Goal: Task Accomplishment & Management: Use online tool/utility

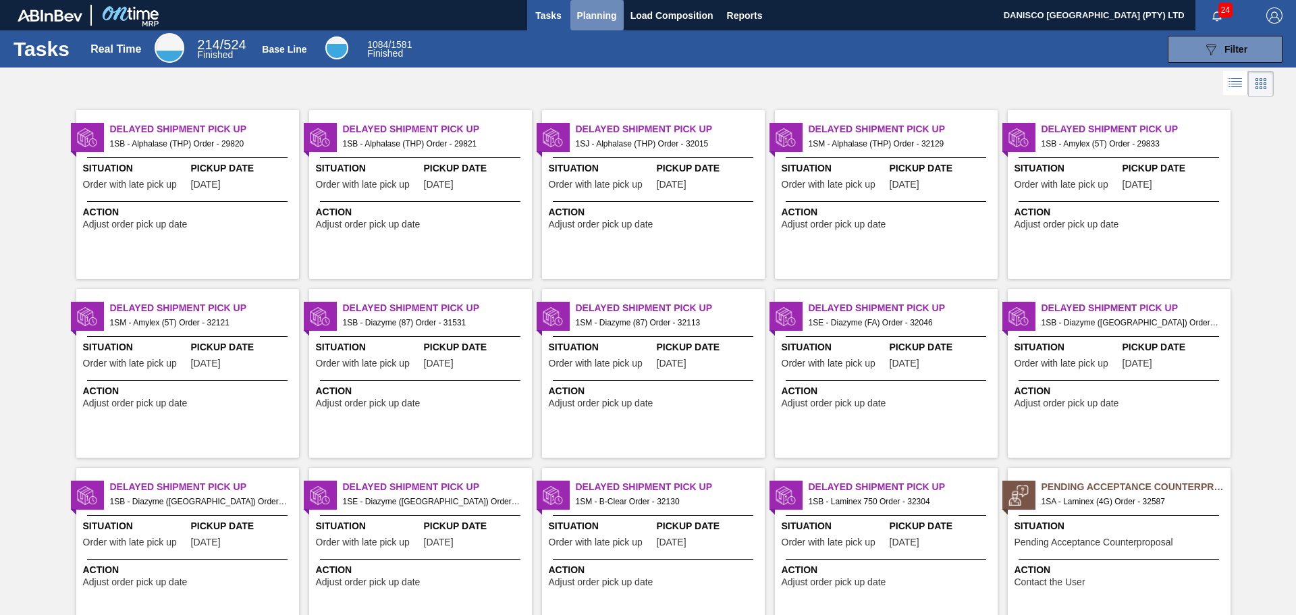
click at [589, 17] on span "Planning" at bounding box center [597, 15] width 40 height 16
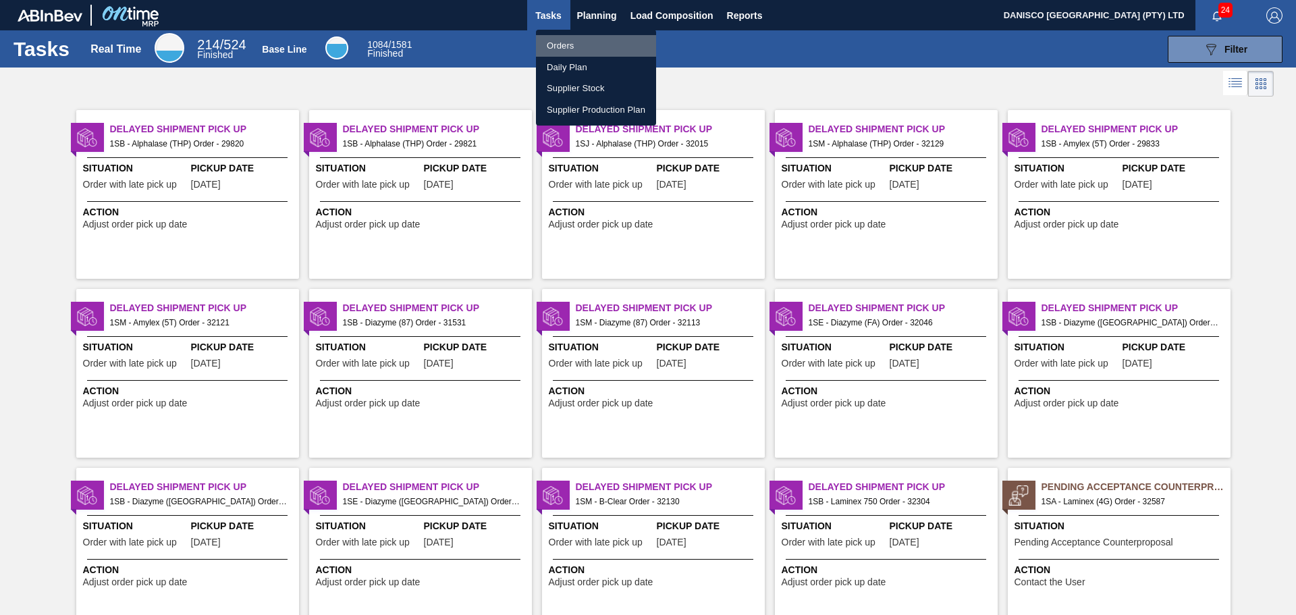
click at [571, 46] on li "Orders" at bounding box center [596, 46] width 120 height 22
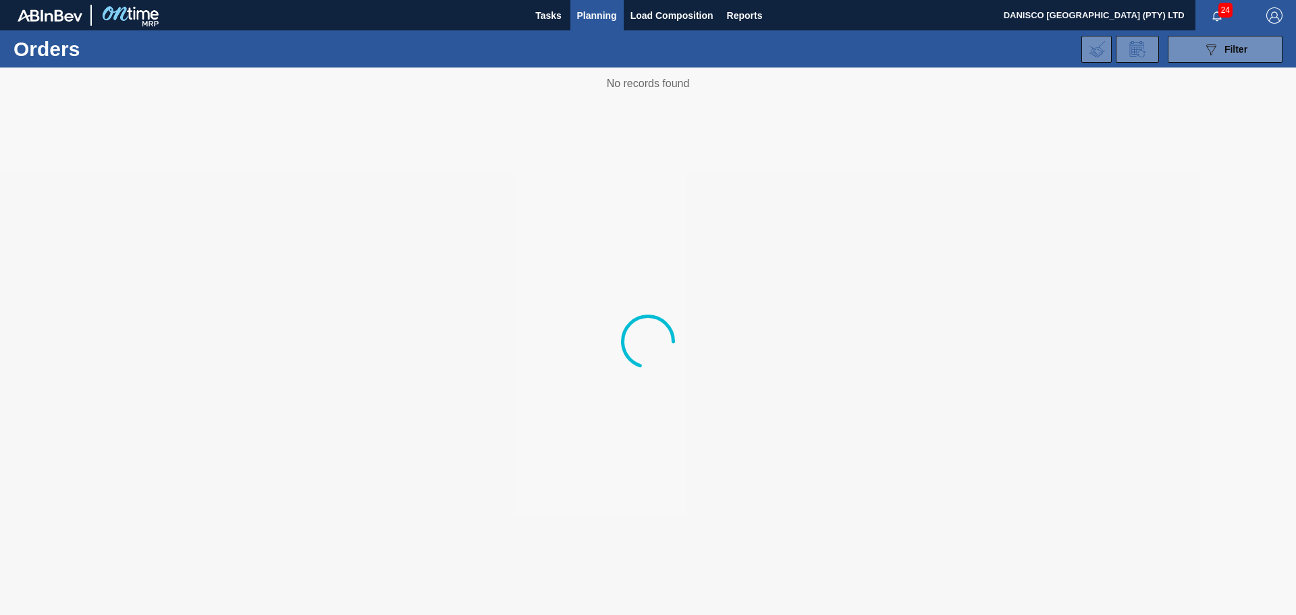
click at [745, 57] on div "089F7B8B-B2A5-4AFE-B5C0-19BA573D28AC Filter Portal Order Code PO SAP Code Step …" at bounding box center [752, 49] width 1074 height 41
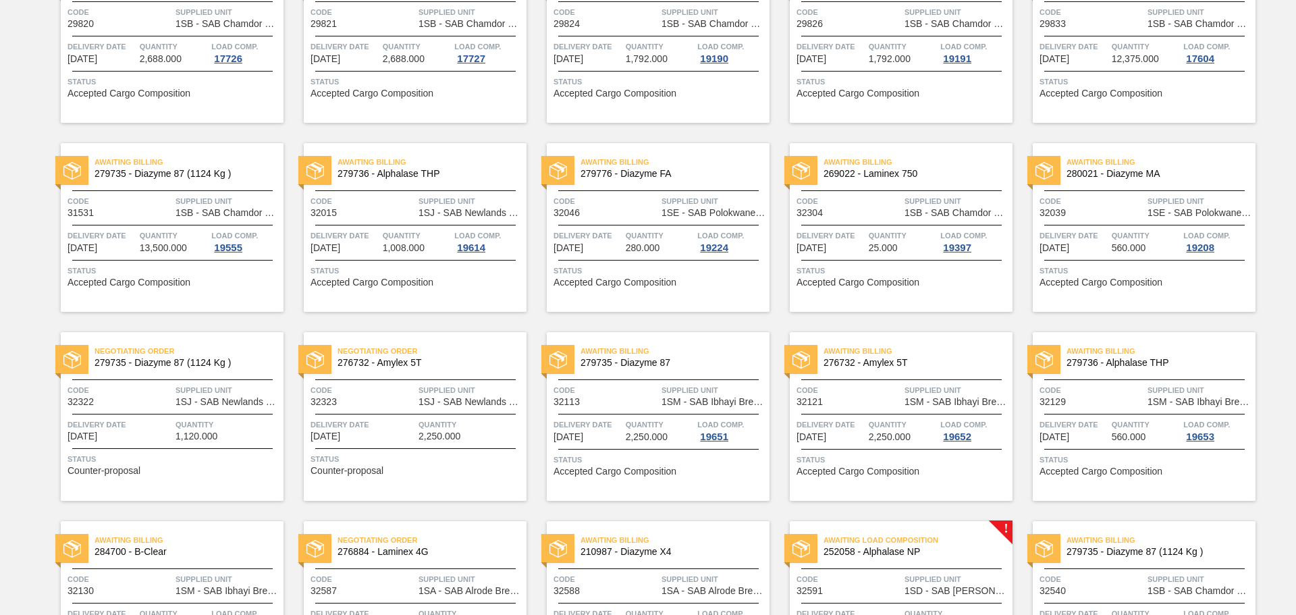
scroll to position [203, 0]
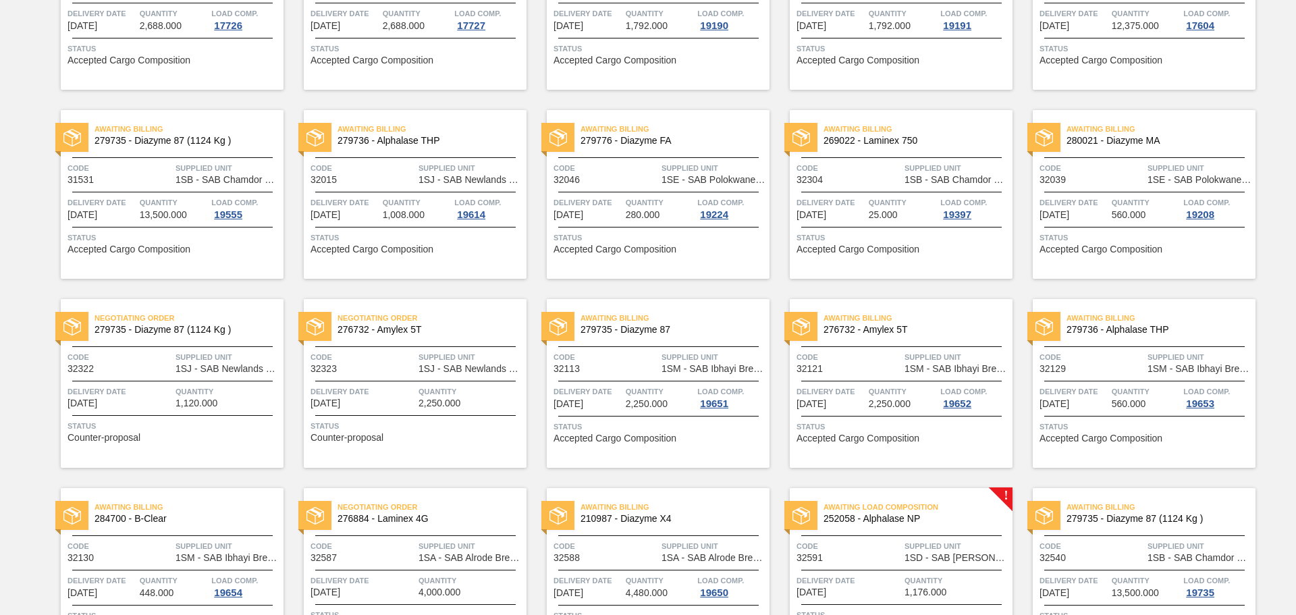
click at [373, 179] on div "Code 32015" at bounding box center [363, 173] width 105 height 24
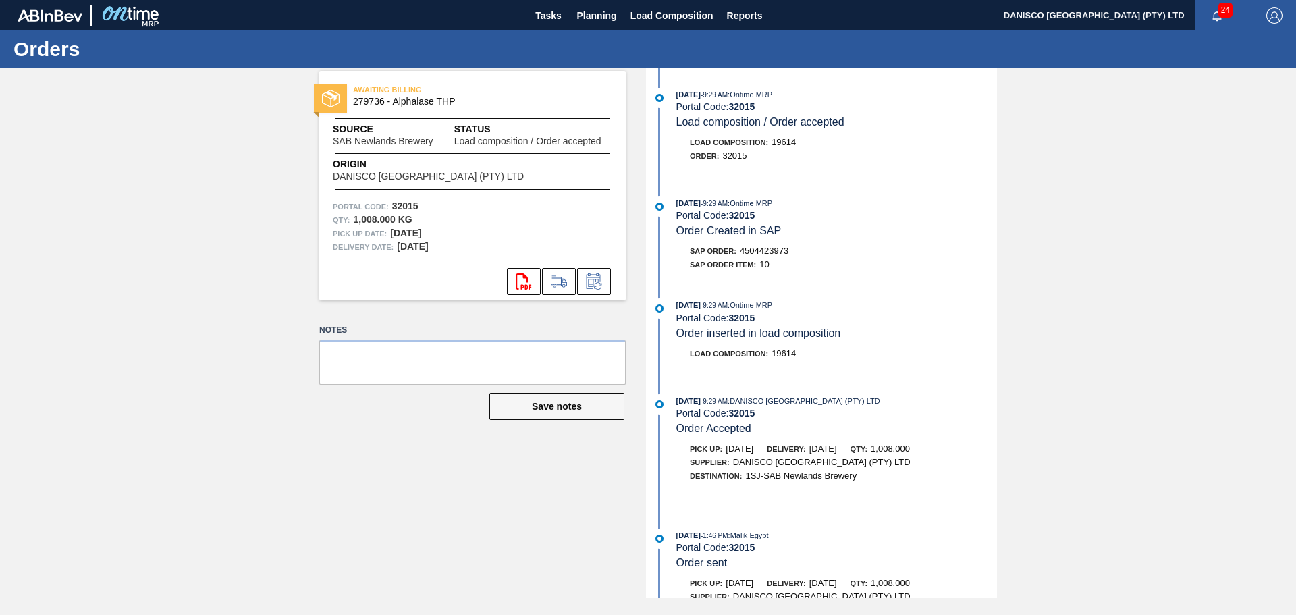
click at [1114, 221] on div "AWAITING BILLING 279736 - Alphalase THP Source SAB Newlands Brewery Status Load…" at bounding box center [648, 333] width 1296 height 531
click at [559, 284] on icon at bounding box center [559, 280] width 16 height 10
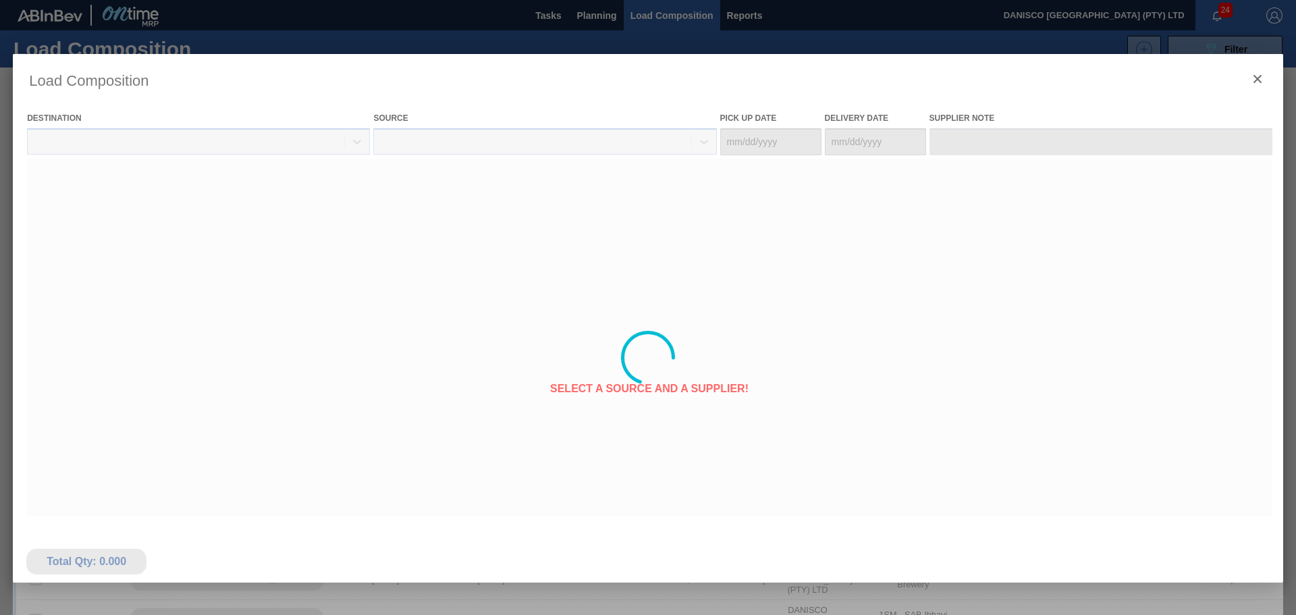
type Date "[DATE]"
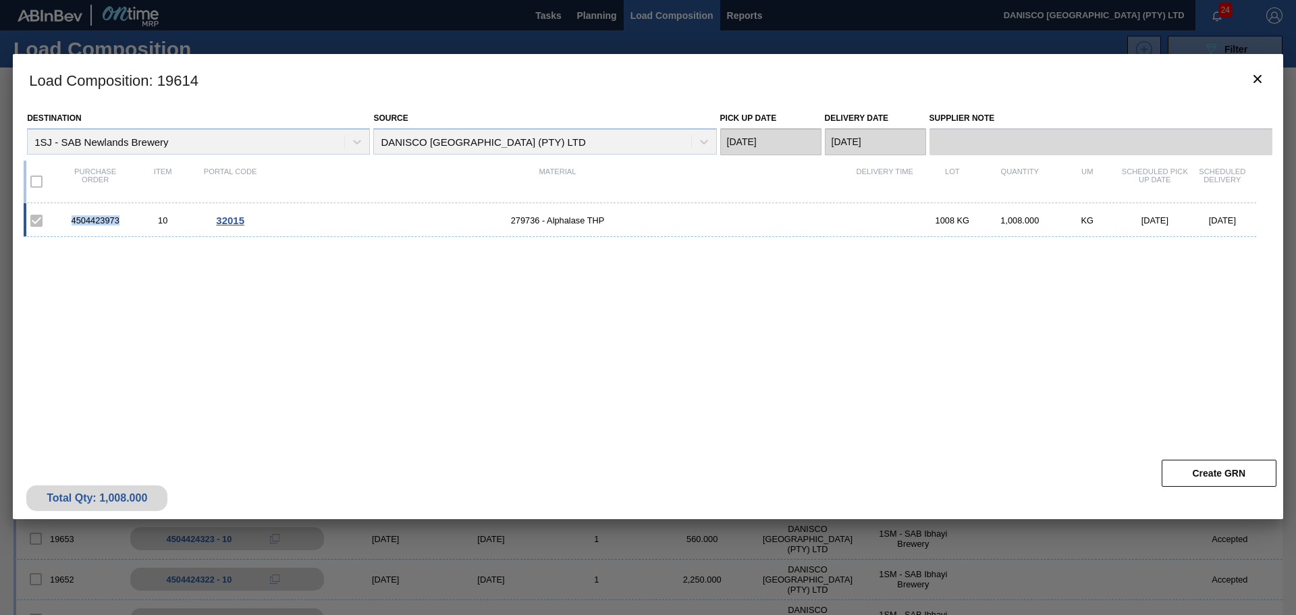
drag, startPoint x: 127, startPoint y: 223, endPoint x: 56, endPoint y: 221, distance: 70.9
click at [56, 221] on div "4504423973 10 32015 279736 - Alphalase THP 1008 KG 1,008.000 KG [DATE] [DATE]" at bounding box center [640, 220] width 1233 height 34
copy div "4504423973"
click at [1260, 78] on icon "botão de ícone" at bounding box center [1258, 79] width 16 height 16
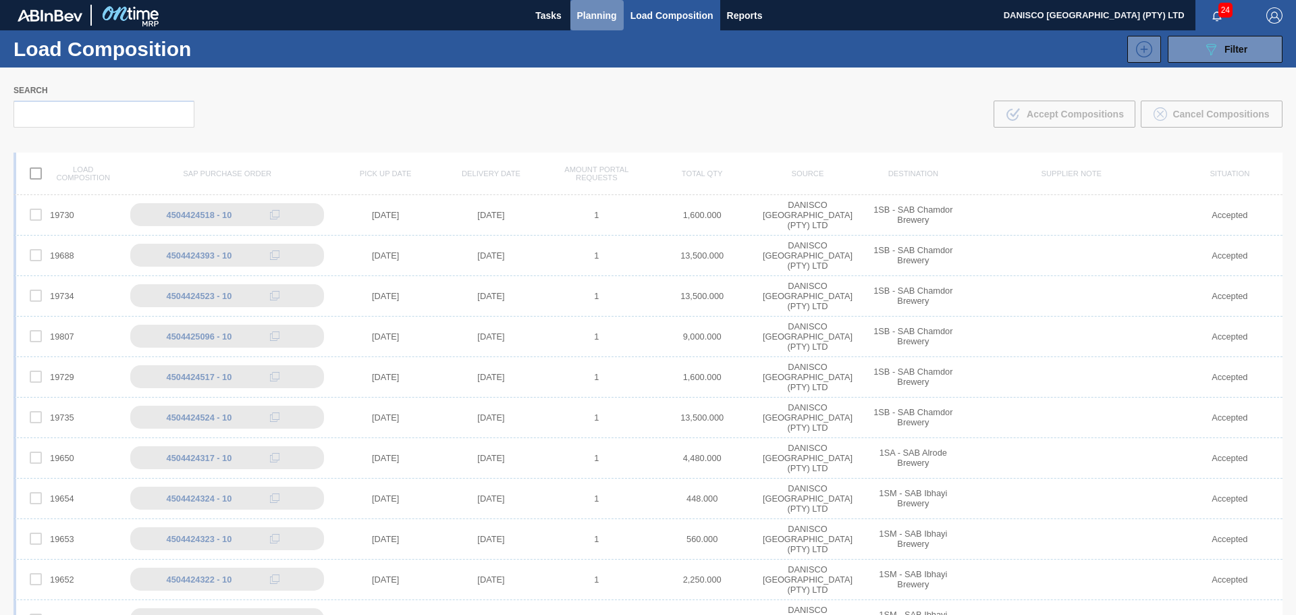
click at [591, 12] on span "Planning" at bounding box center [597, 15] width 40 height 16
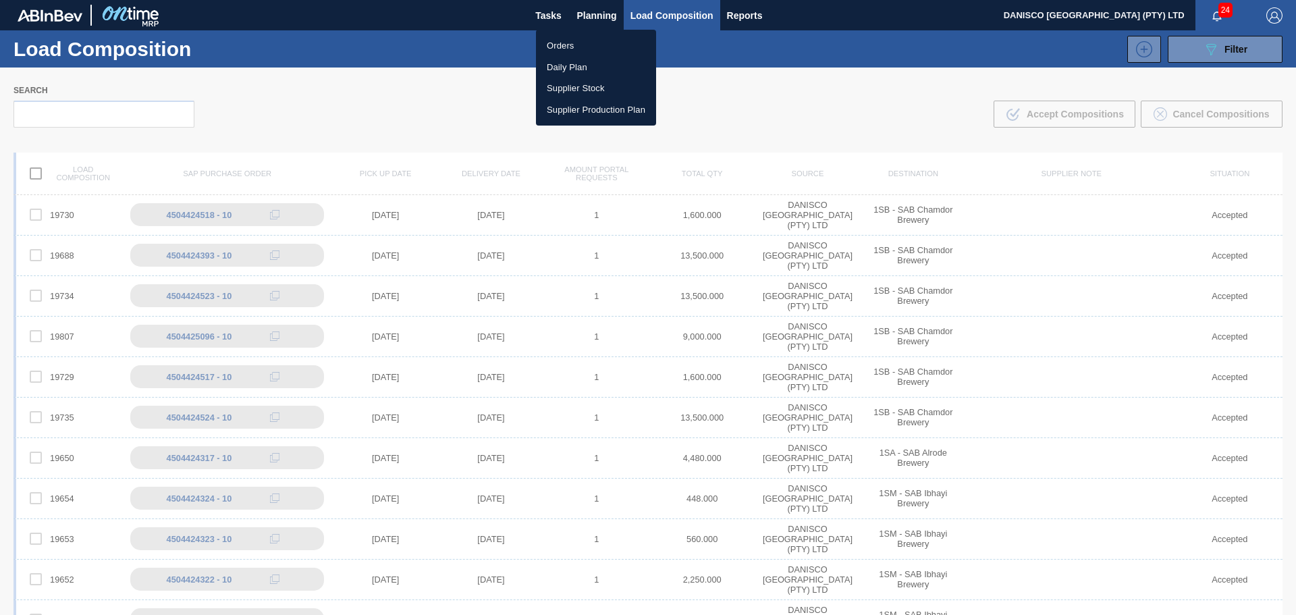
click at [567, 45] on li "Orders" at bounding box center [596, 46] width 120 height 22
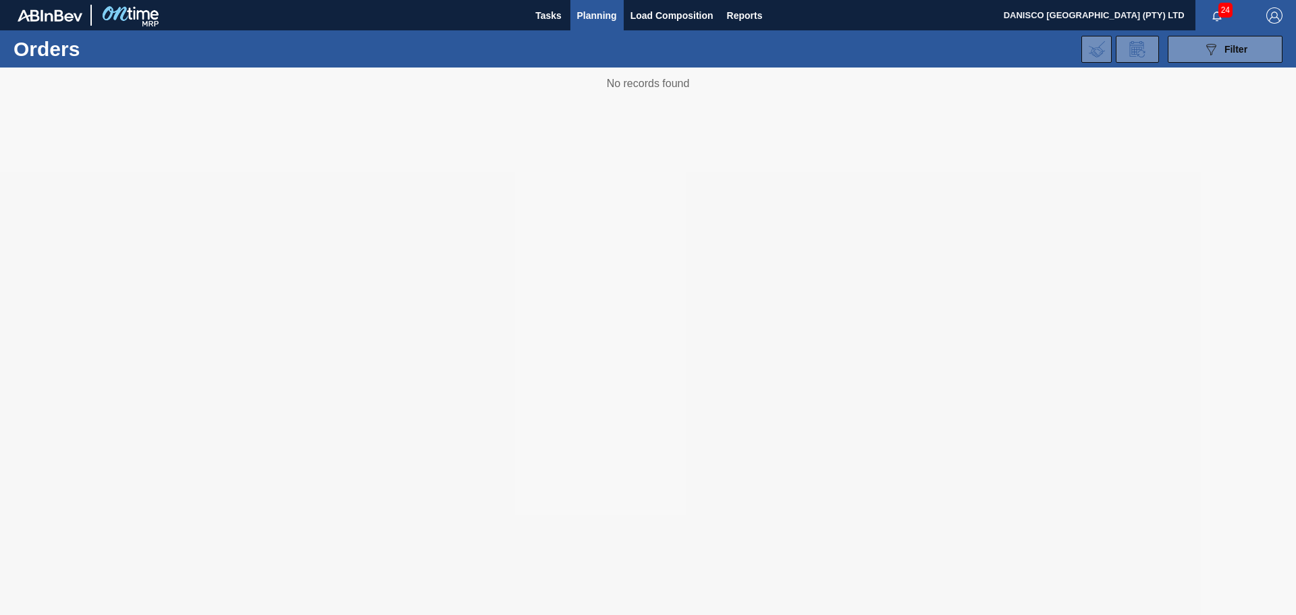
click at [730, 47] on div "089F7B8B-B2A5-4AFE-B5C0-19BA573D28AC Filter Portal Order Code PO SAP Code Step …" at bounding box center [752, 49] width 1074 height 41
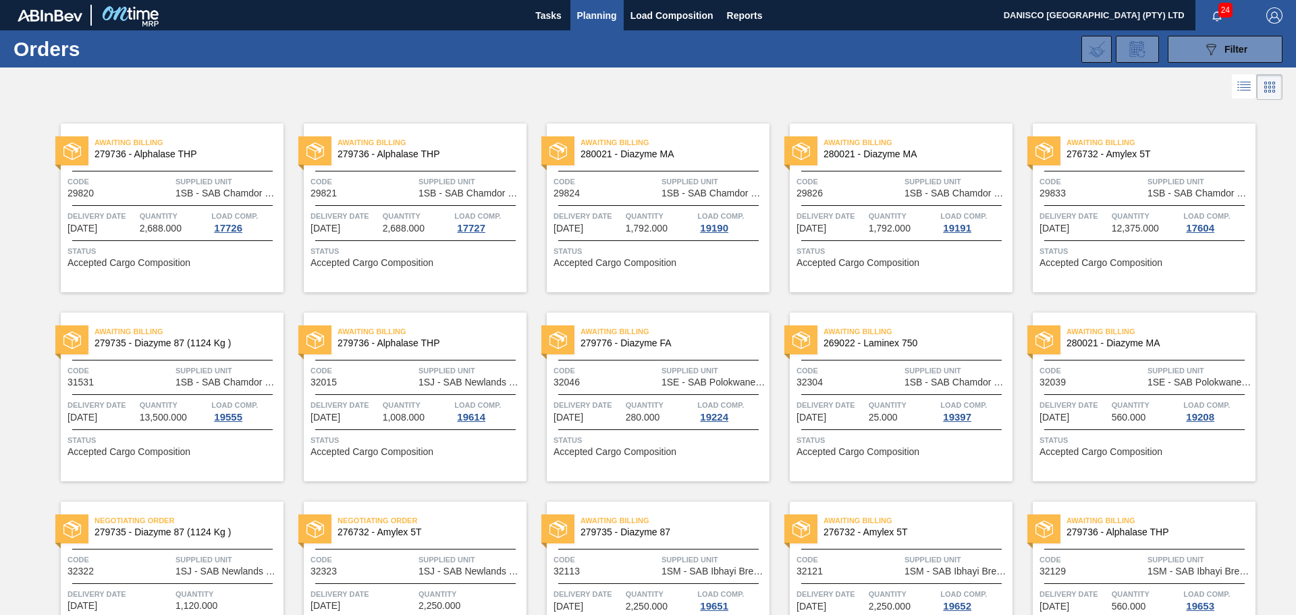
scroll to position [453, 0]
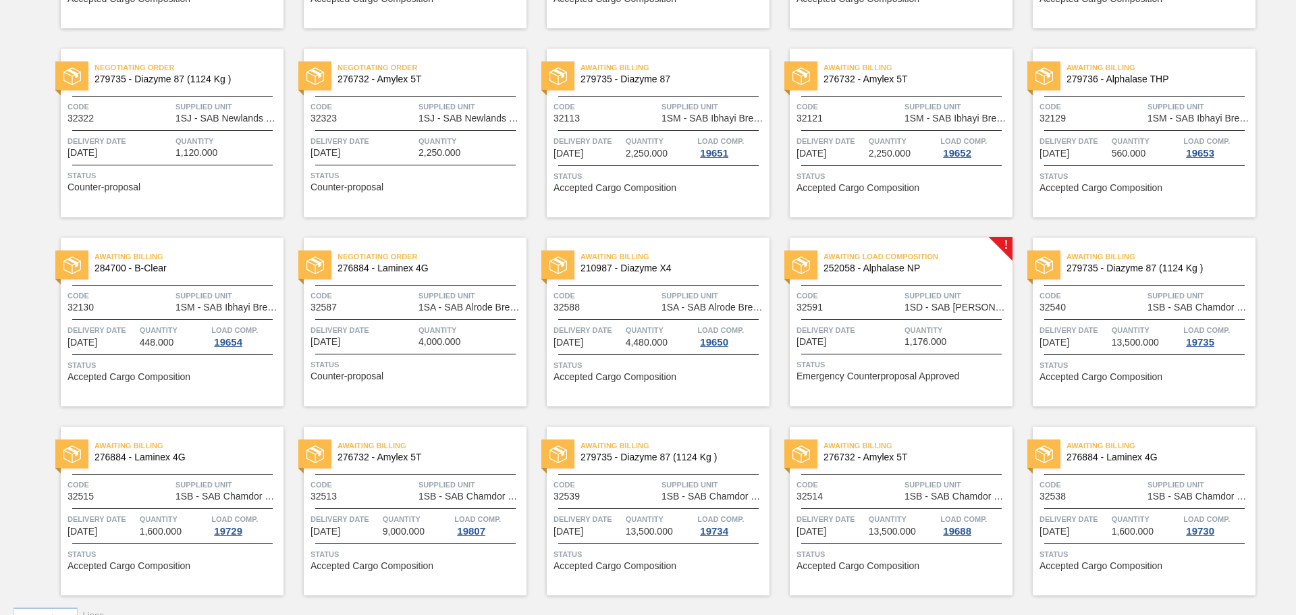
click at [865, 300] on span "Code" at bounding box center [849, 296] width 105 height 14
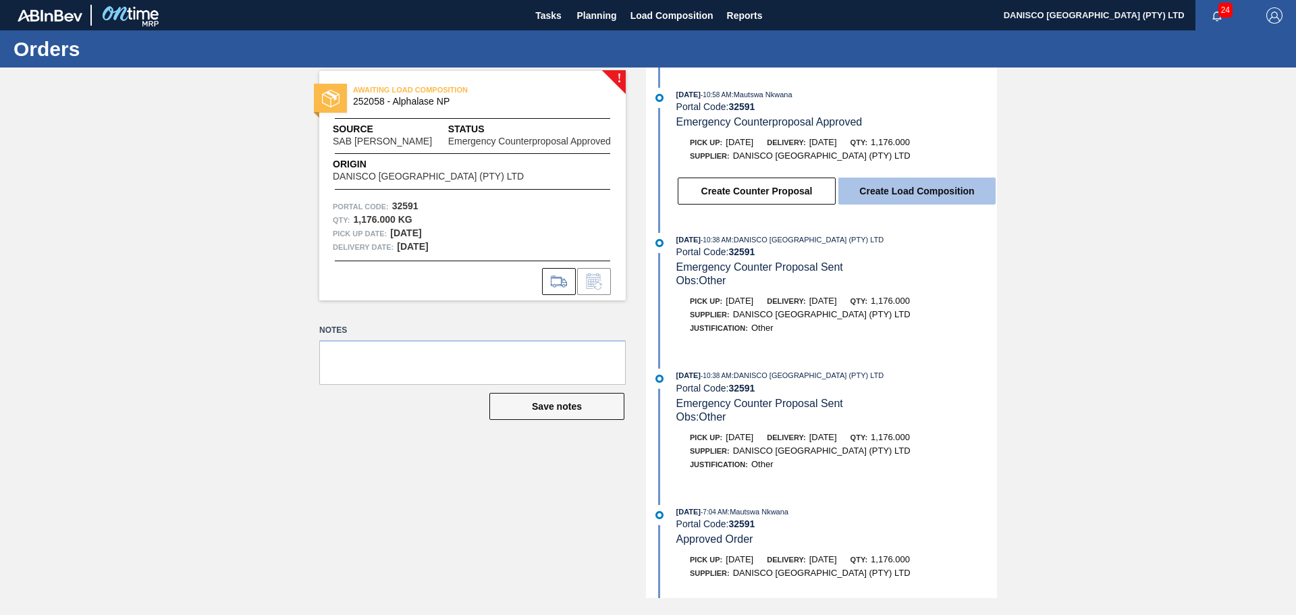
click at [890, 190] on button "Create Load Composition" at bounding box center [916, 191] width 157 height 27
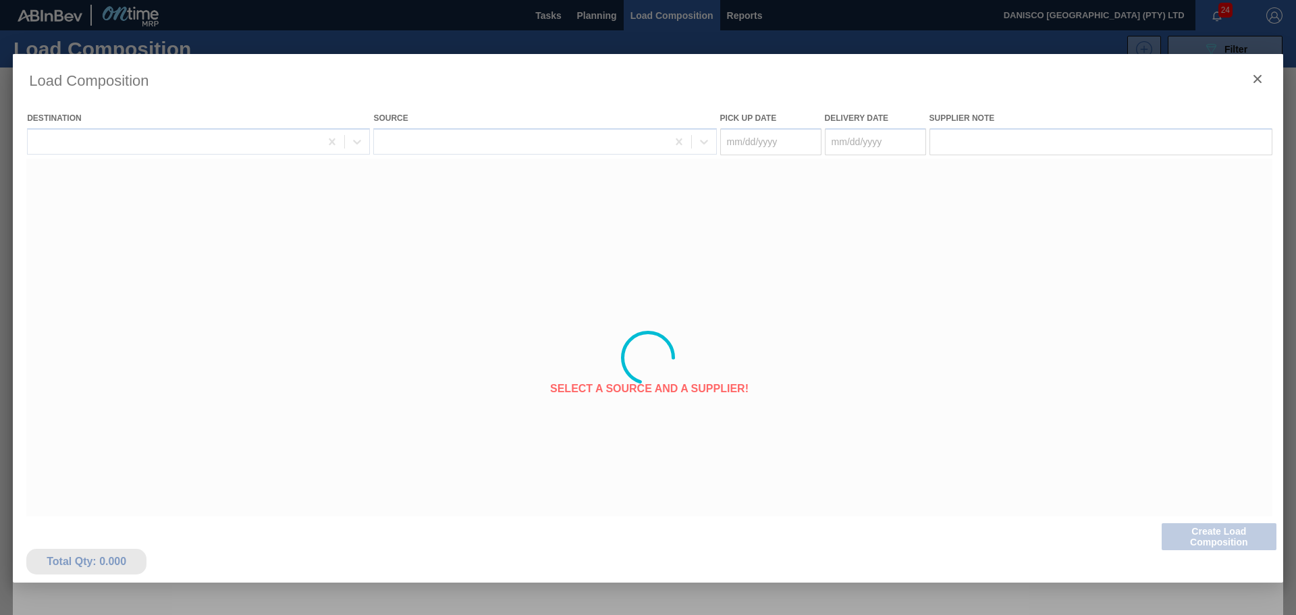
type Date "[DATE]"
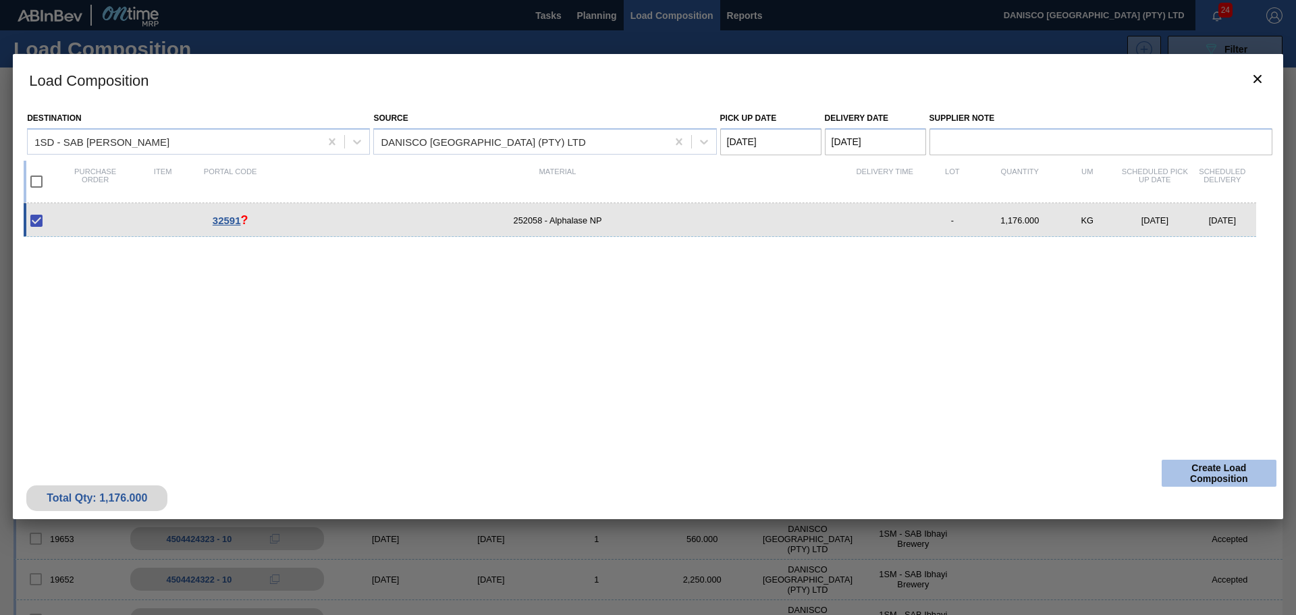
click at [1200, 472] on button "Create Load Composition" at bounding box center [1219, 473] width 115 height 27
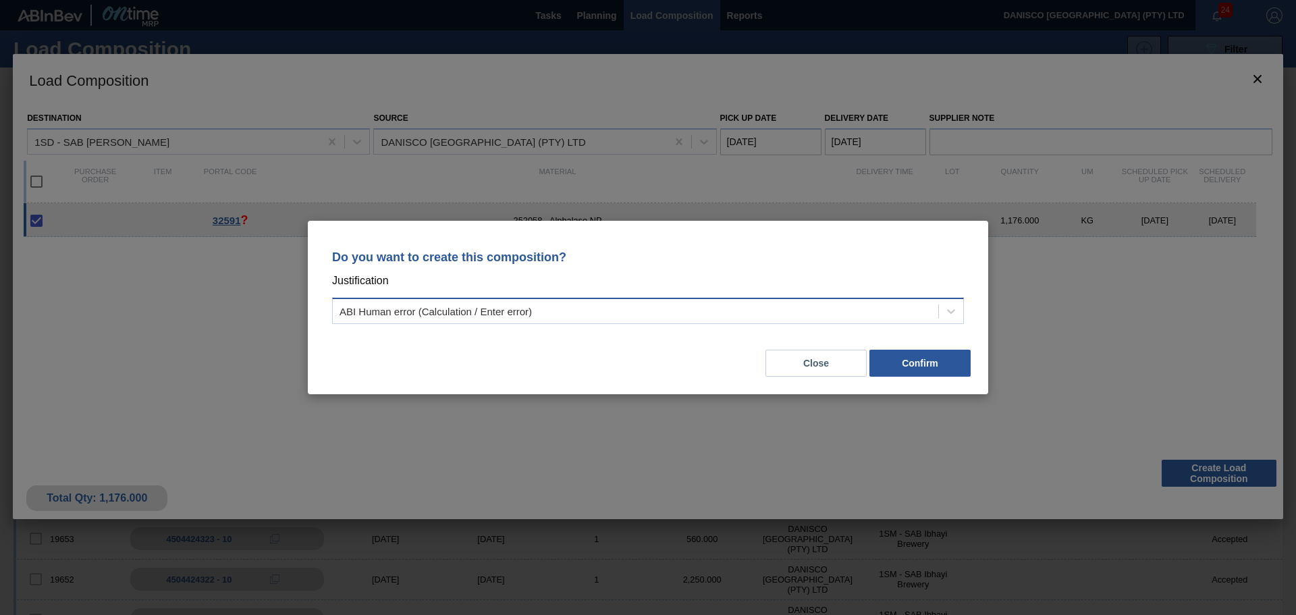
click at [446, 313] on div "ABI Human error (Calculation / Enter error)" at bounding box center [436, 311] width 192 height 11
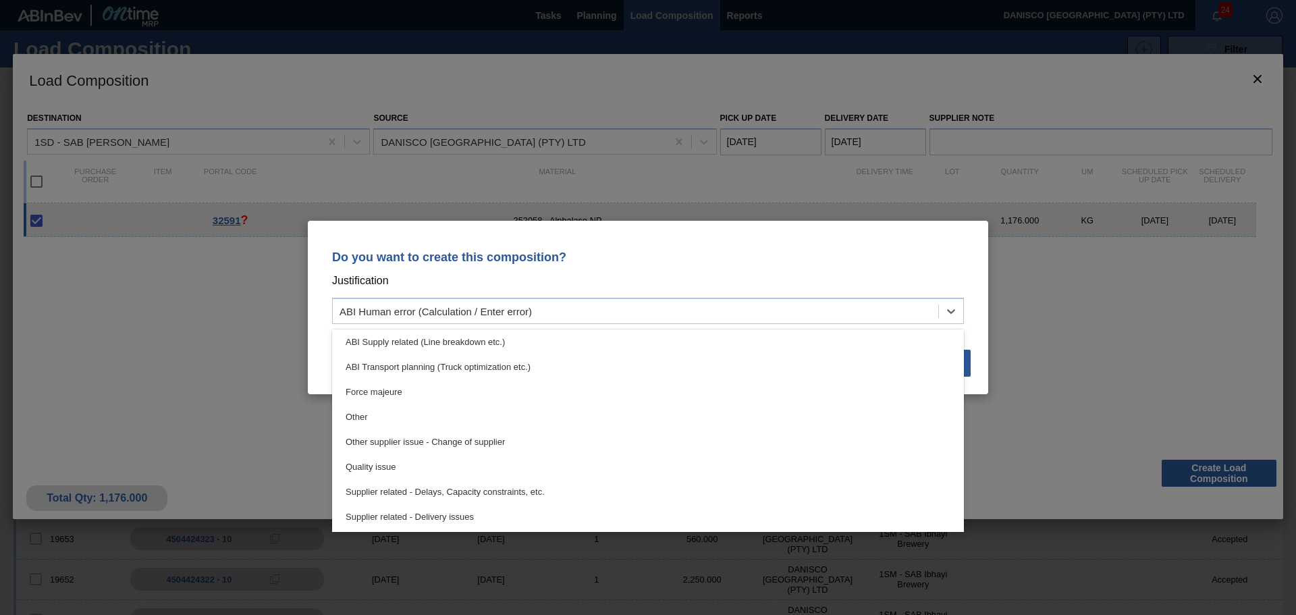
scroll to position [252, 0]
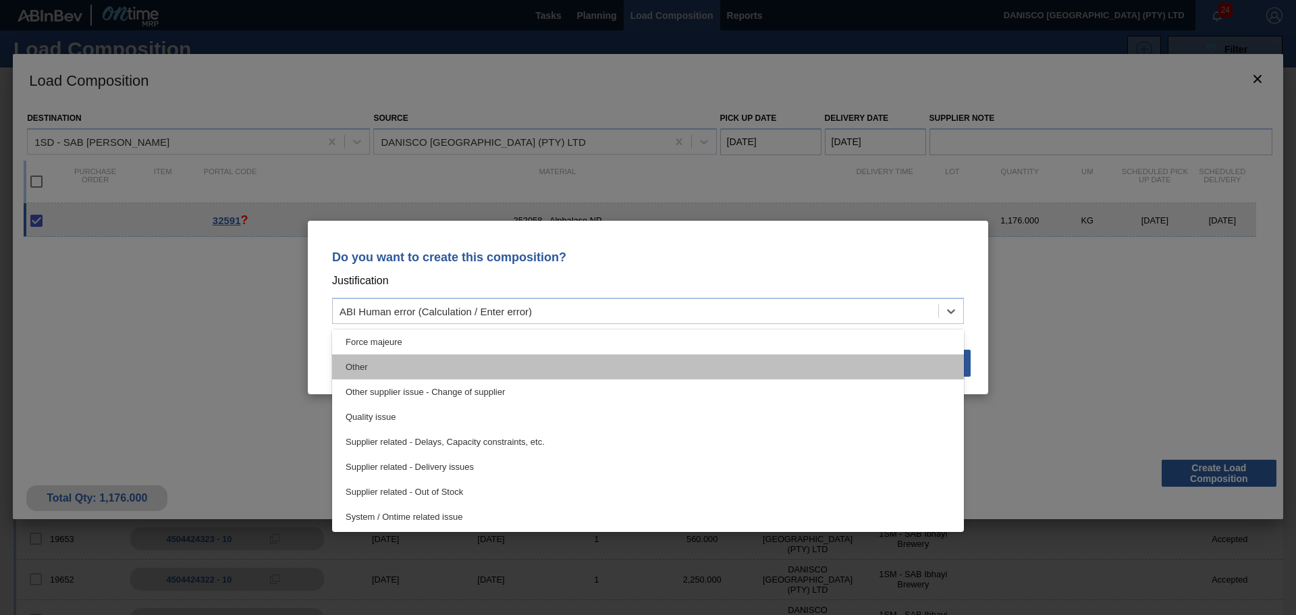
click at [420, 368] on div "Other" at bounding box center [648, 366] width 632 height 25
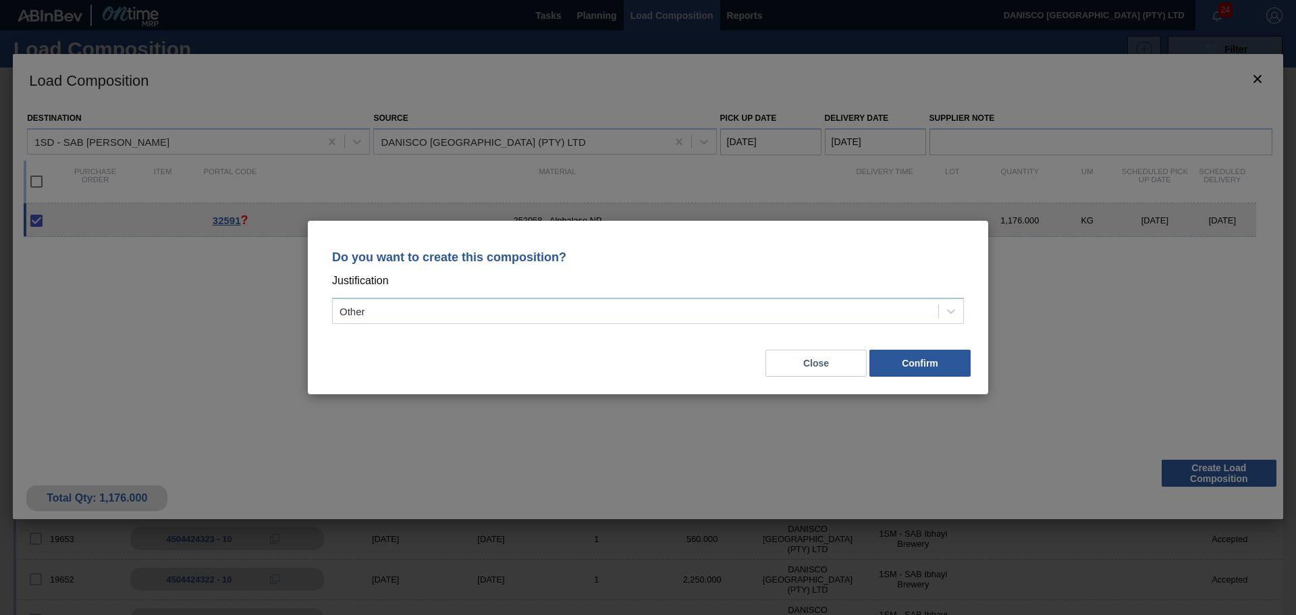
click at [500, 357] on div "Close Confirm" at bounding box center [648, 355] width 648 height 46
click at [917, 367] on button "Confirm" at bounding box center [919, 363] width 101 height 27
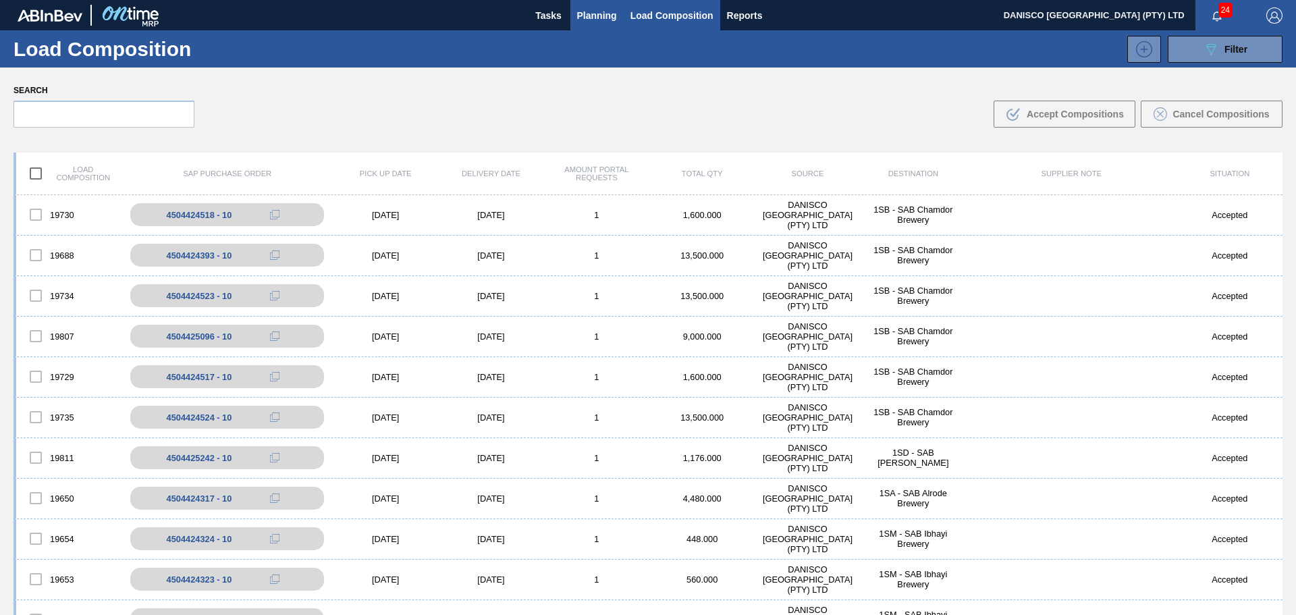
click at [595, 13] on span "Planning" at bounding box center [597, 15] width 40 height 16
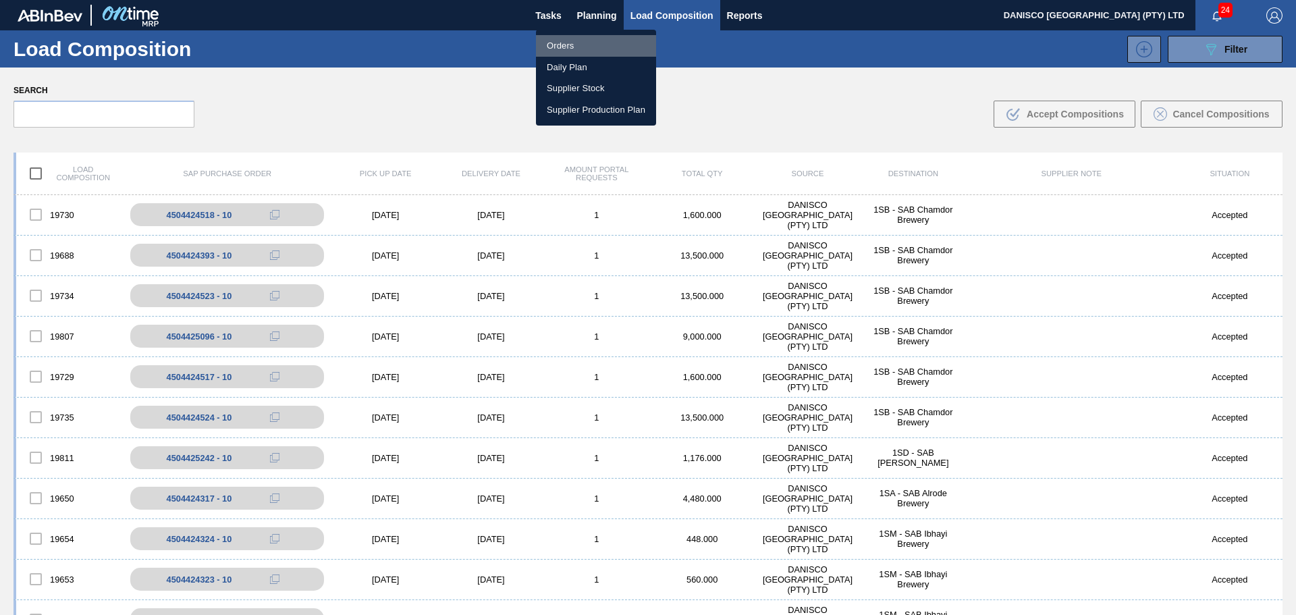
click at [574, 46] on li "Orders" at bounding box center [596, 46] width 120 height 22
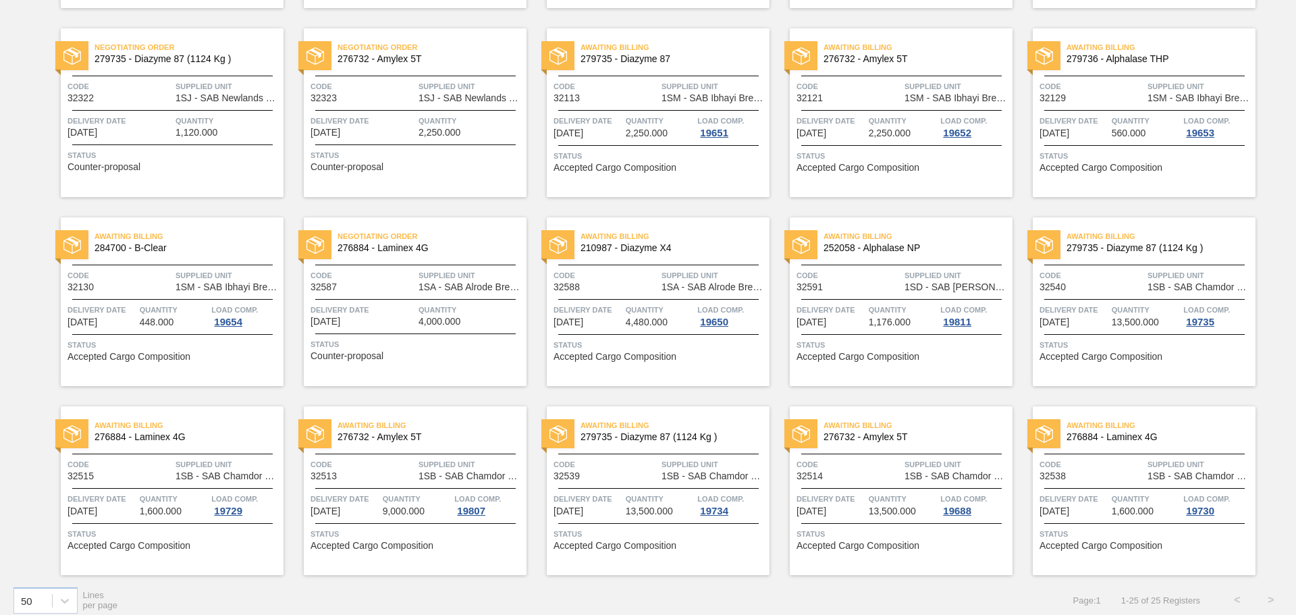
scroll to position [483, 0]
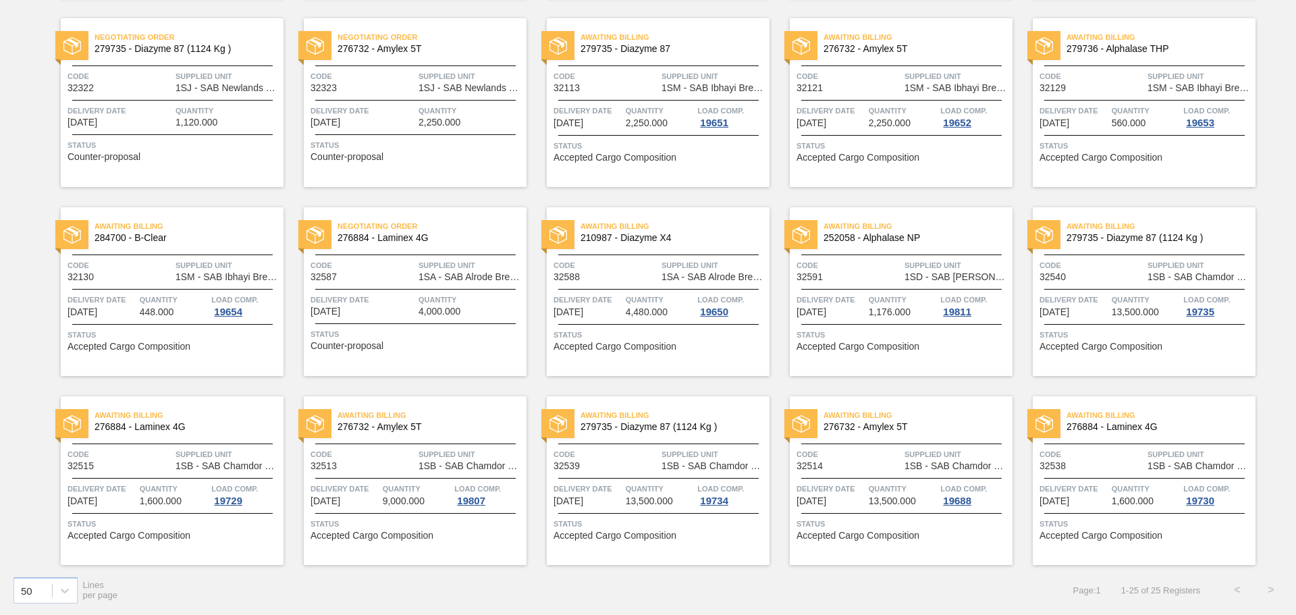
click at [862, 271] on span "Code" at bounding box center [849, 266] width 105 height 14
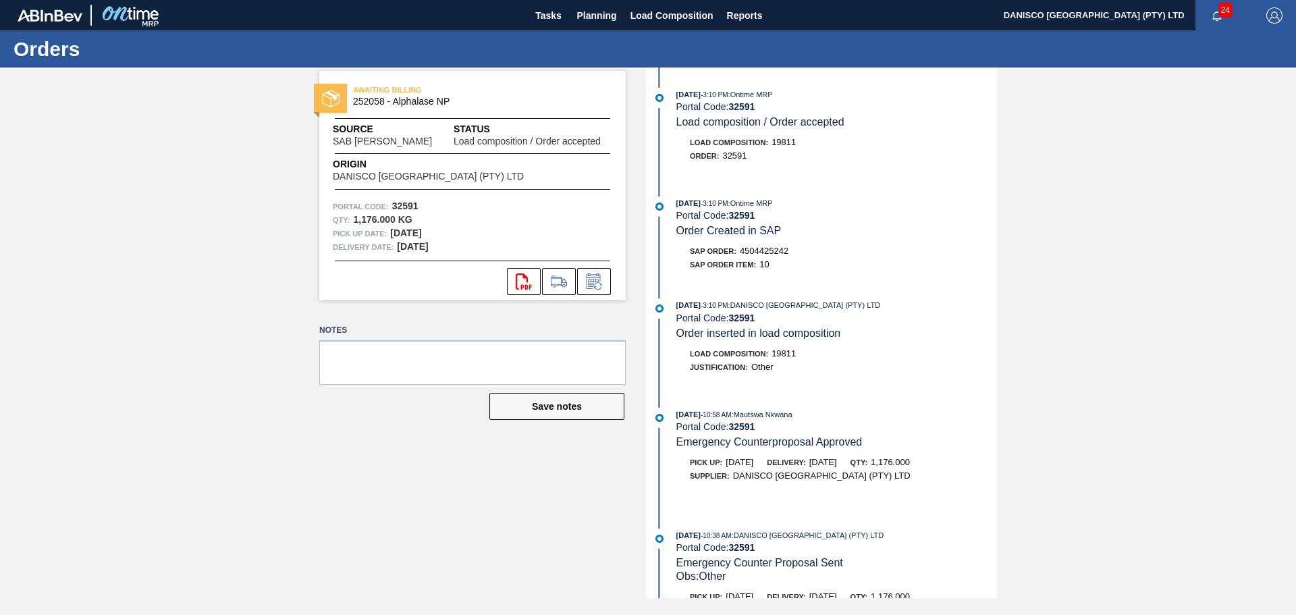
click at [216, 300] on div "AWAITING BILLING 252058 - Alphalase NP Source SAB Rosslyn Brewery Status Load c…" at bounding box center [648, 333] width 1296 height 531
click at [559, 282] on icon at bounding box center [559, 281] width 22 height 16
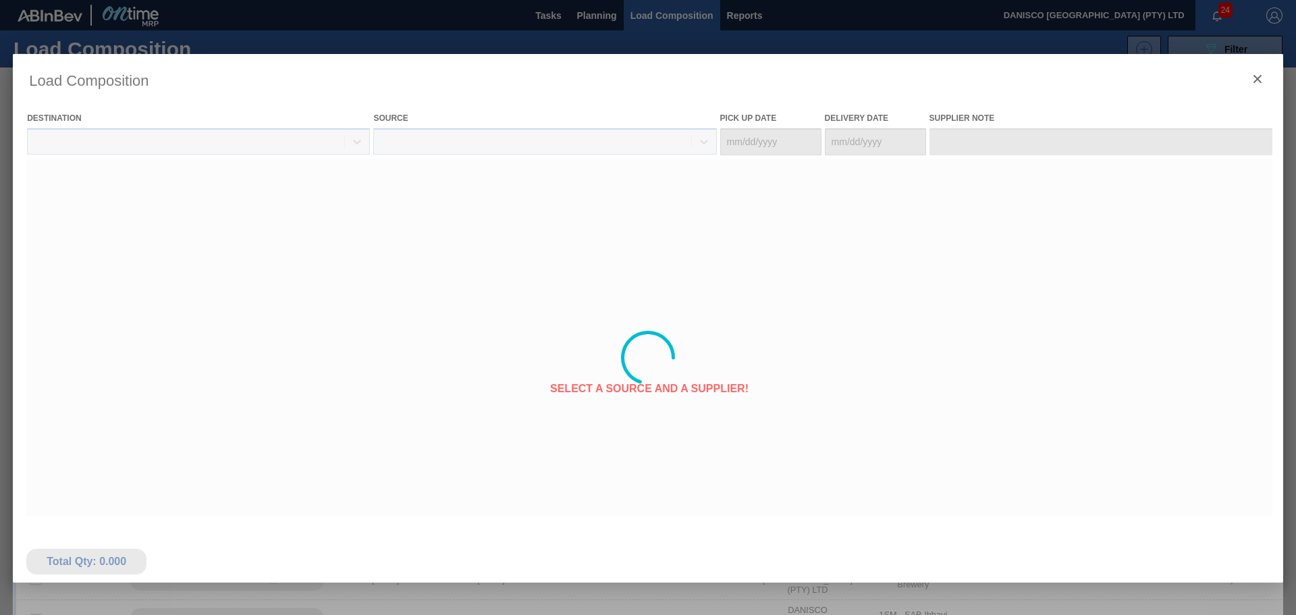
type Date "[DATE]"
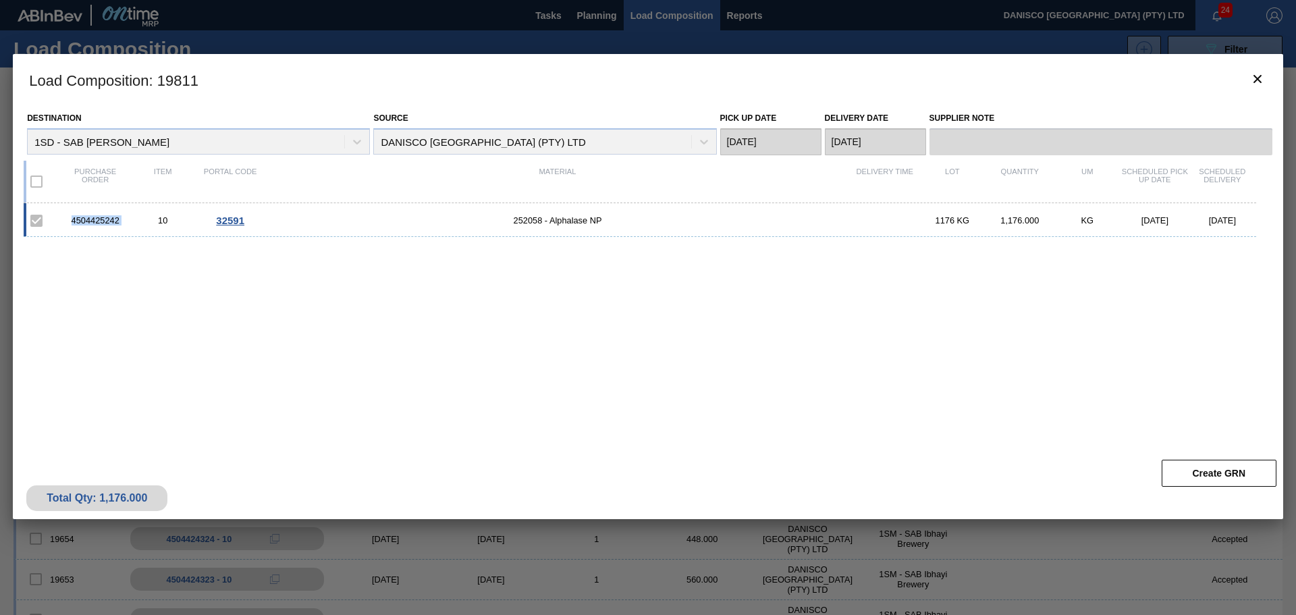
drag, startPoint x: 135, startPoint y: 223, endPoint x: 49, endPoint y: 221, distance: 86.4
click at [49, 221] on div "4504425242 10 32591 252058 - Alphalase NP 1176 KG 1,176.000 KG [DATE] [DATE]" at bounding box center [640, 220] width 1233 height 34
copy div "4504425242"
click at [145, 256] on div "4504425242 10 32591 252058 - Alphalase NP 1176 KG 1,176.000 KG [DATE] [DATE]" at bounding box center [645, 320] width 1243 height 234
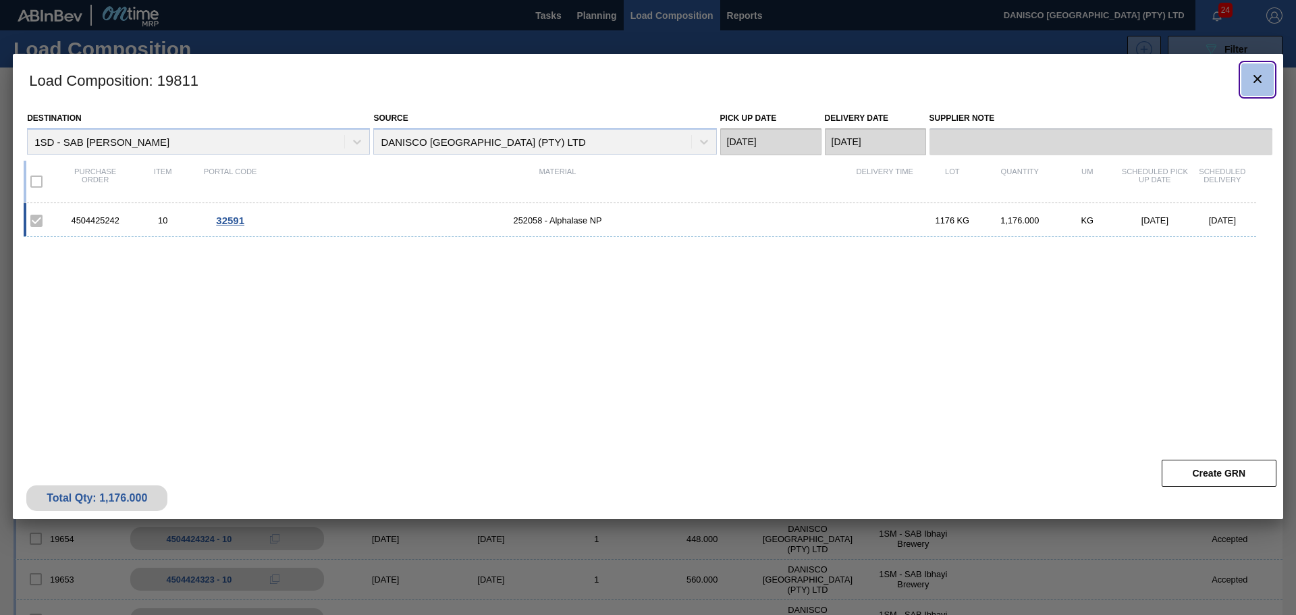
click at [1259, 77] on icon "botão de ícone" at bounding box center [1258, 79] width 8 height 8
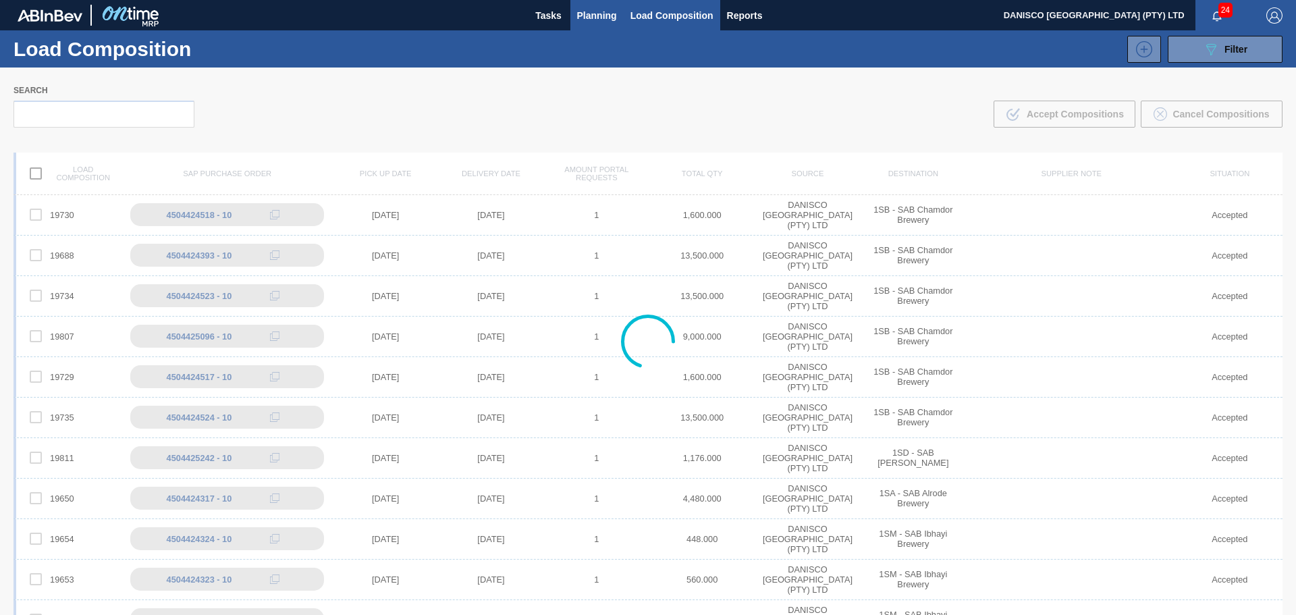
click at [585, 17] on span "Planning" at bounding box center [597, 15] width 40 height 16
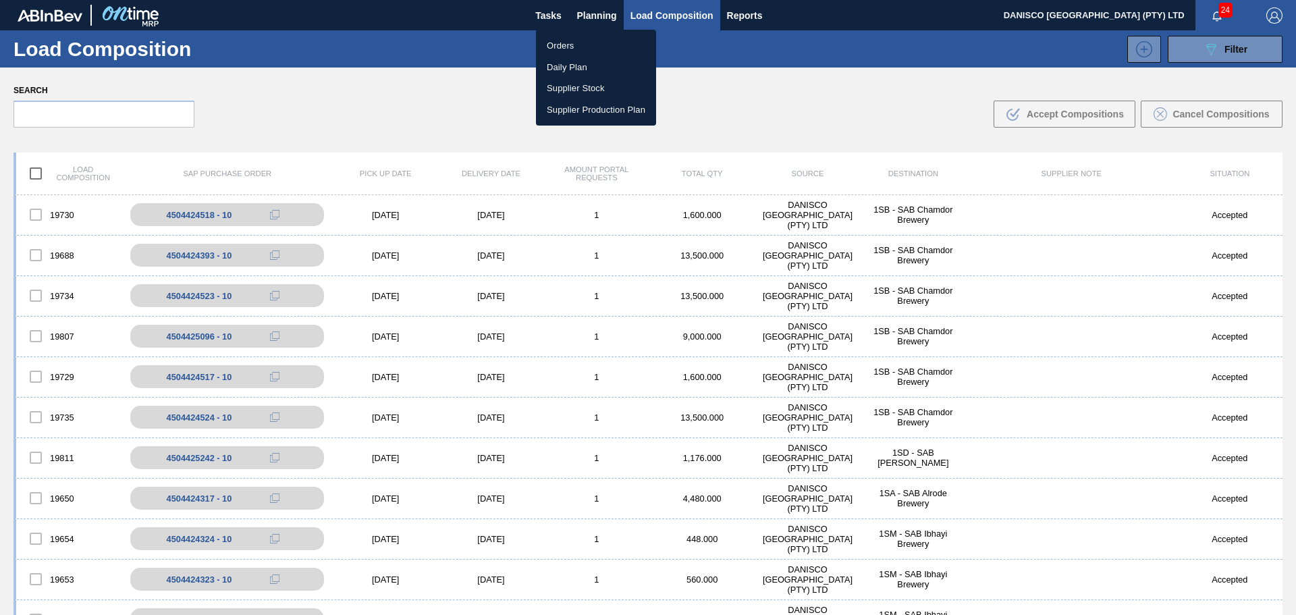
click at [567, 37] on li "Orders" at bounding box center [596, 46] width 120 height 22
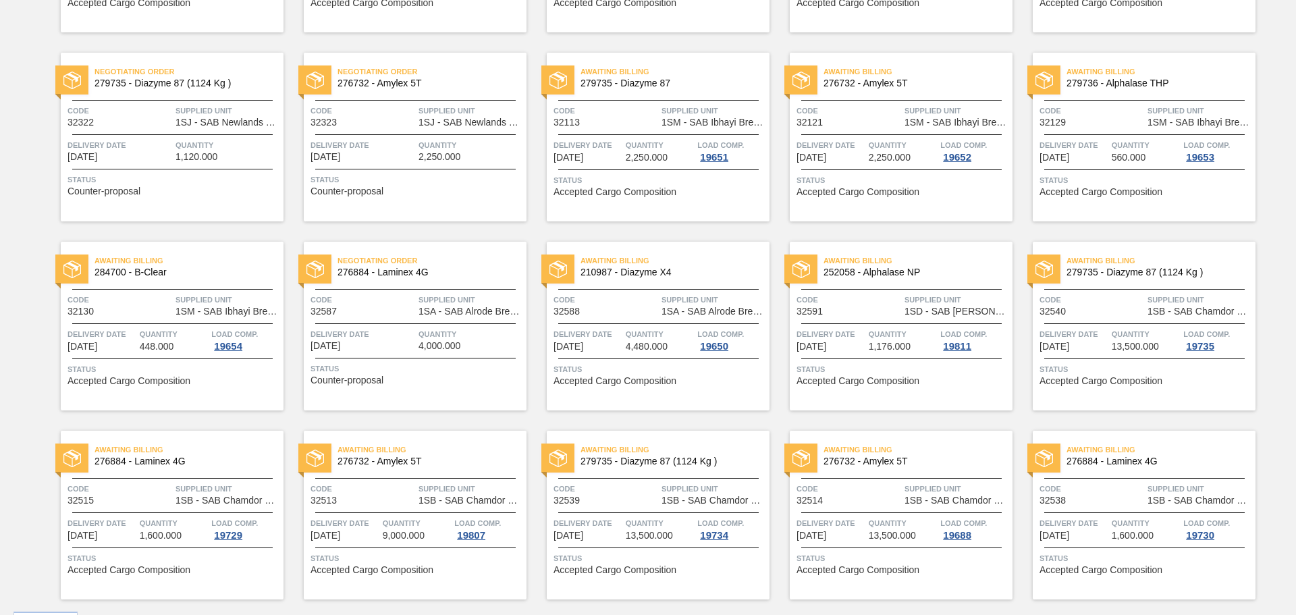
scroll to position [473, 0]
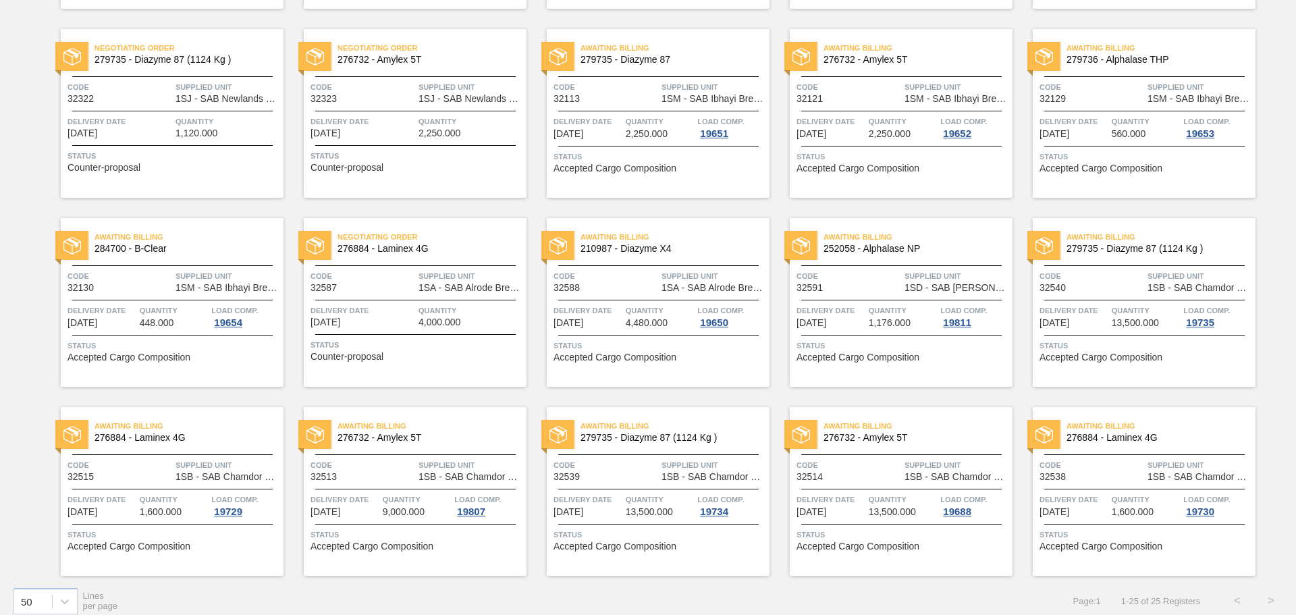
click at [375, 310] on span "Delivery Date" at bounding box center [363, 311] width 105 height 14
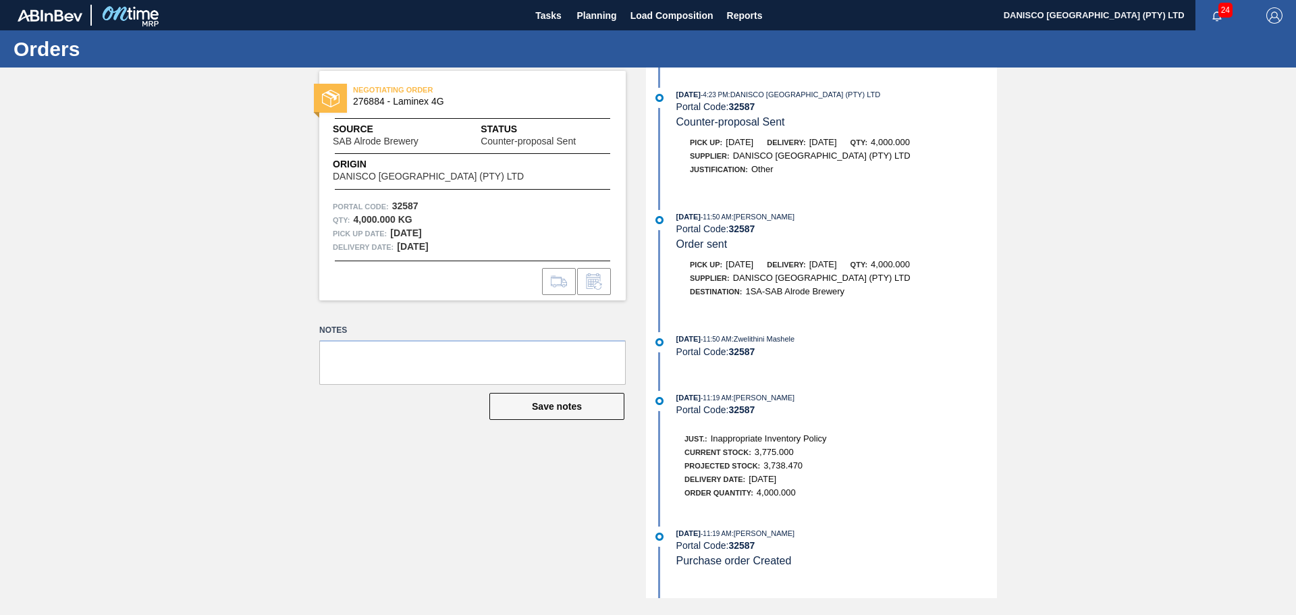
click at [479, 314] on div "NEGOTIATING ORDER 276884 - Laminex 4G Source SAB Alrode Brewery Status Counter-…" at bounding box center [462, 333] width 327 height 531
click at [475, 223] on div "Qty : 4,000.000 KG" at bounding box center [472, 220] width 279 height 14
click at [594, 18] on span "Planning" at bounding box center [597, 15] width 40 height 16
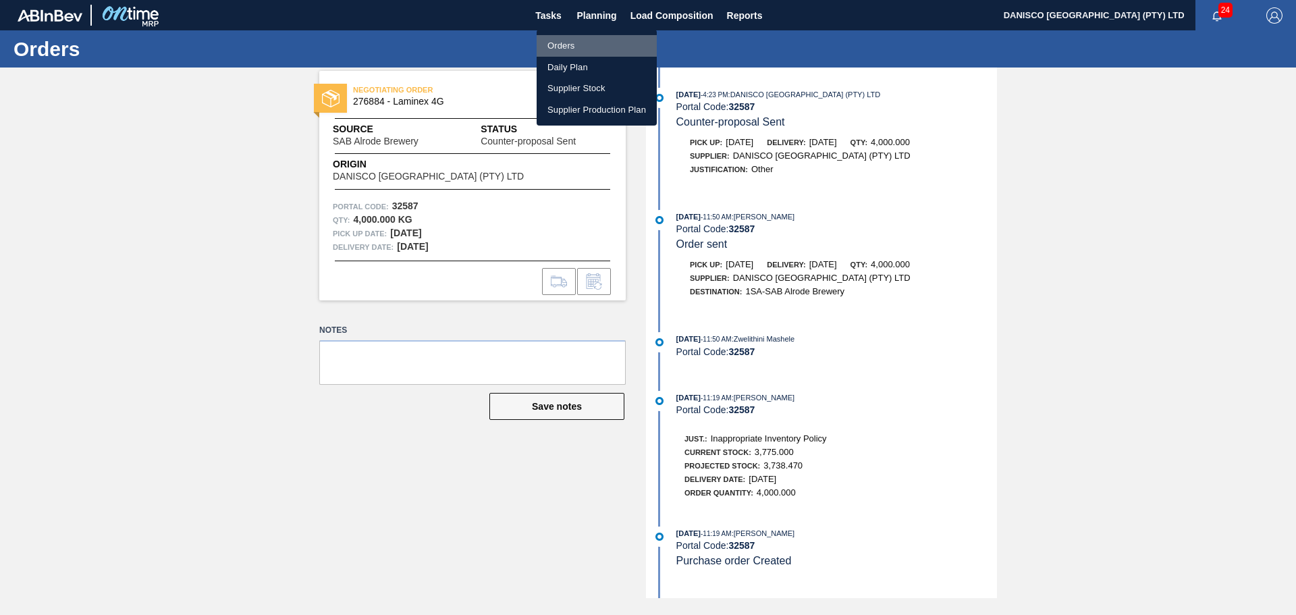
click at [573, 44] on li "Orders" at bounding box center [597, 46] width 120 height 22
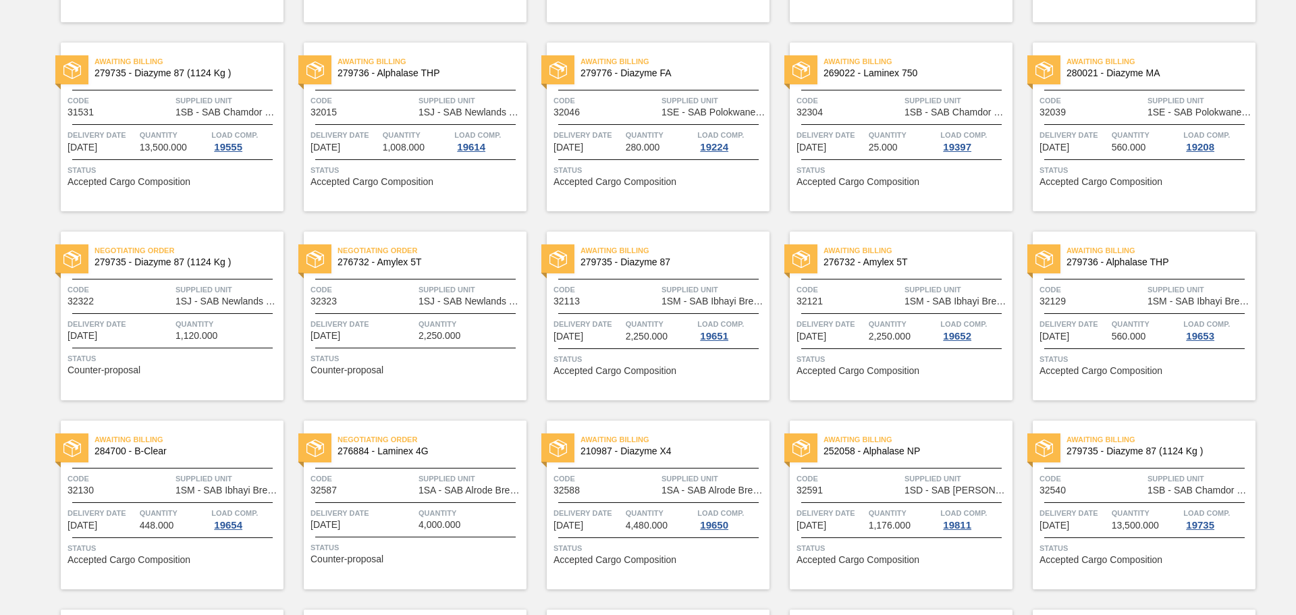
scroll to position [405, 0]
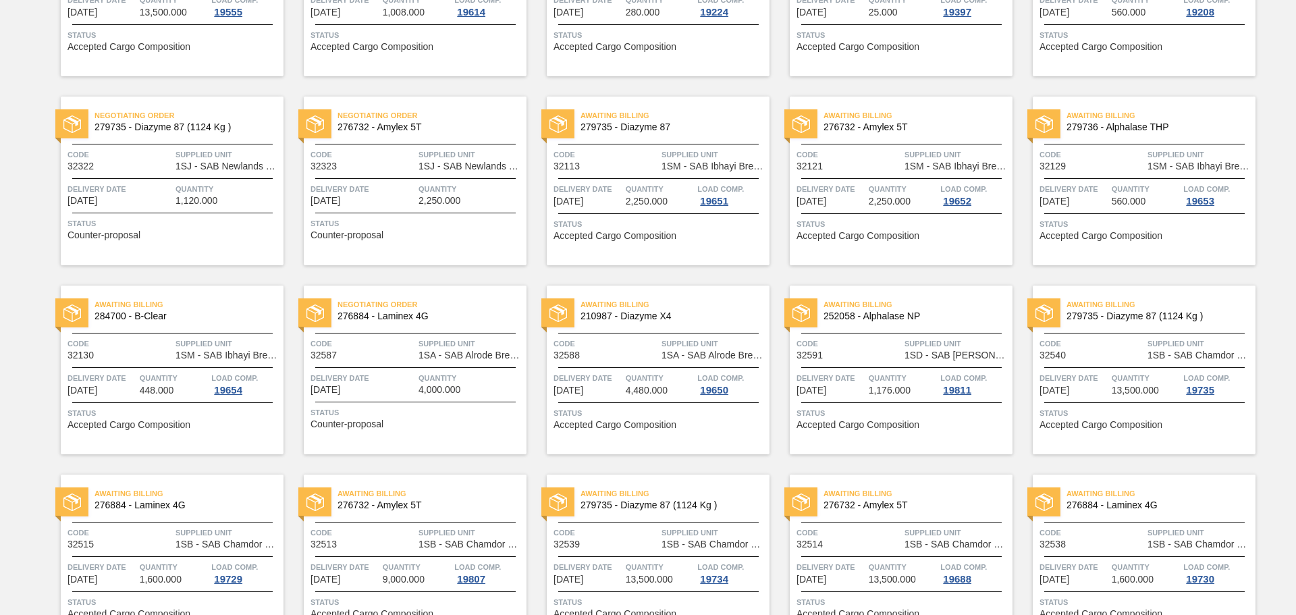
click at [383, 372] on span "Delivery Date" at bounding box center [363, 378] width 105 height 14
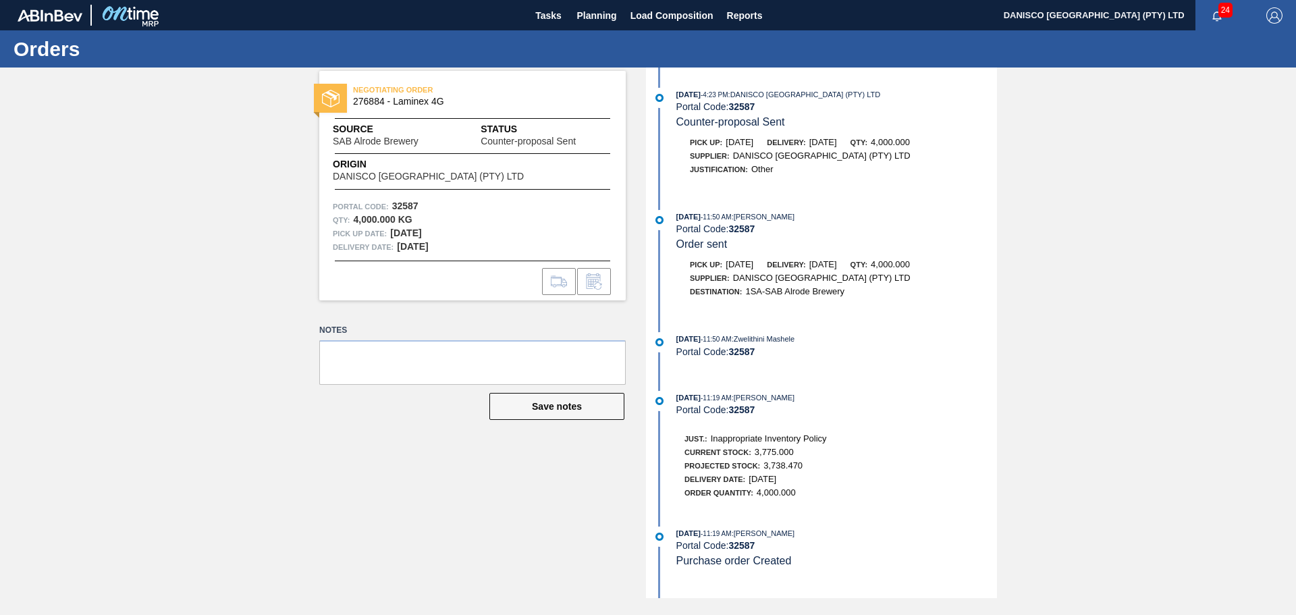
click at [1146, 252] on div "NEGOTIATING ORDER 276884 - Laminex 4G Source SAB Alrode Brewery Status Counter-…" at bounding box center [648, 333] width 1296 height 531
click at [597, 16] on span "Planning" at bounding box center [597, 15] width 40 height 16
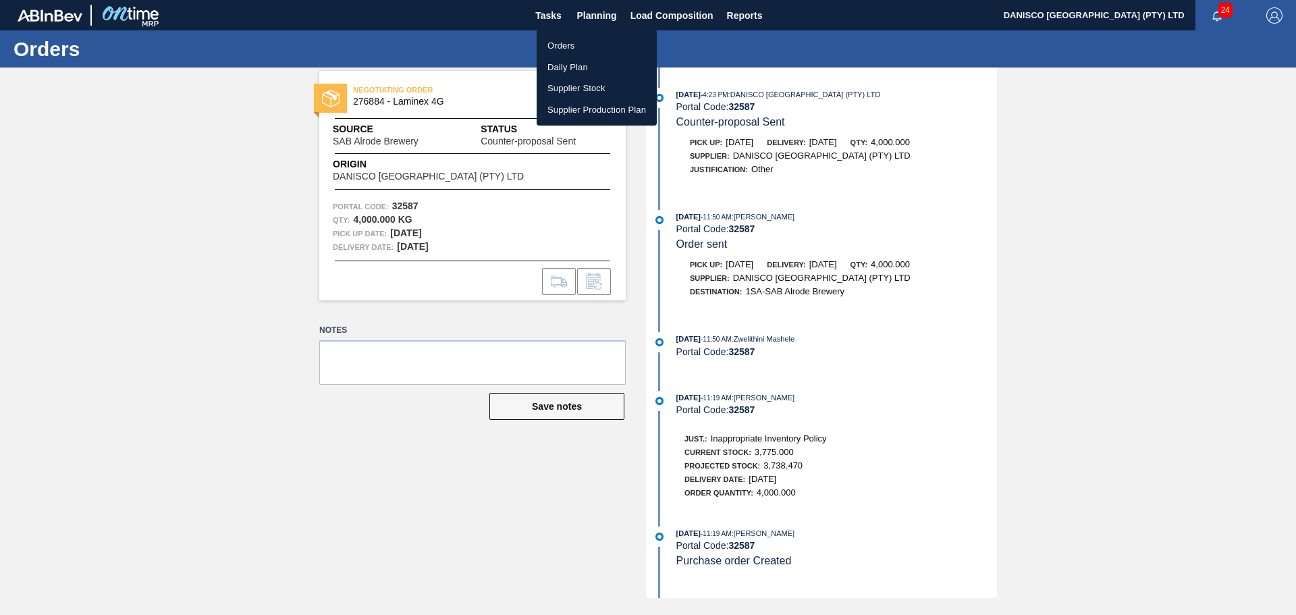
click at [582, 47] on li "Orders" at bounding box center [597, 46] width 120 height 22
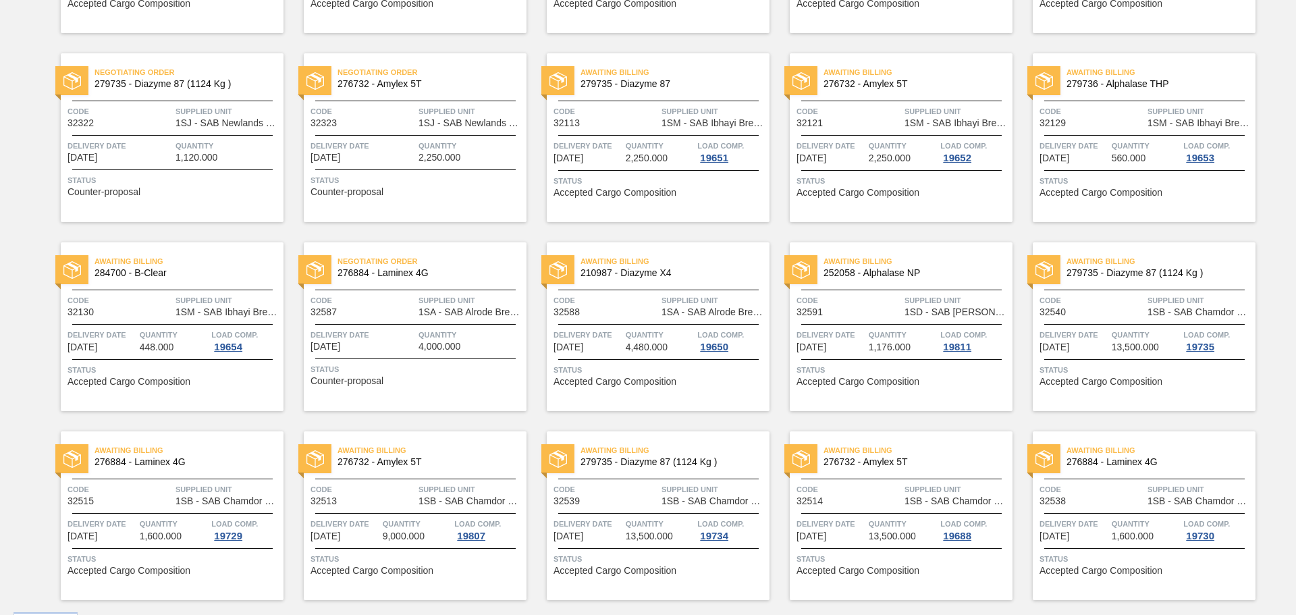
scroll to position [473, 0]
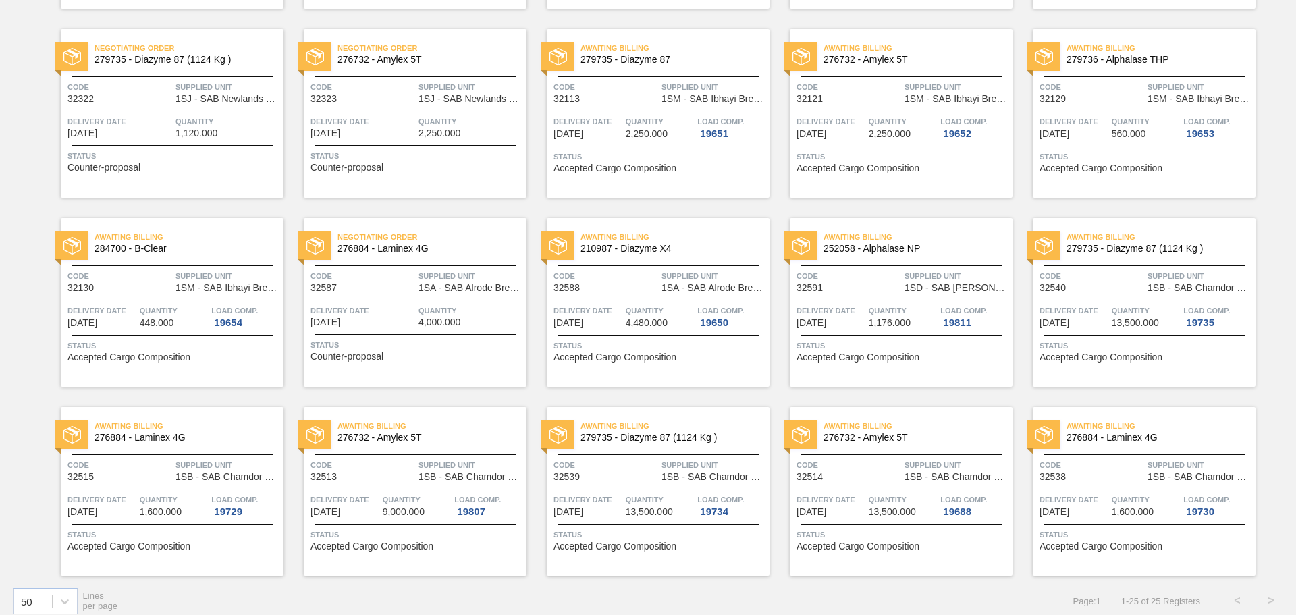
click at [1108, 101] on div "Code 32129" at bounding box center [1092, 92] width 105 height 24
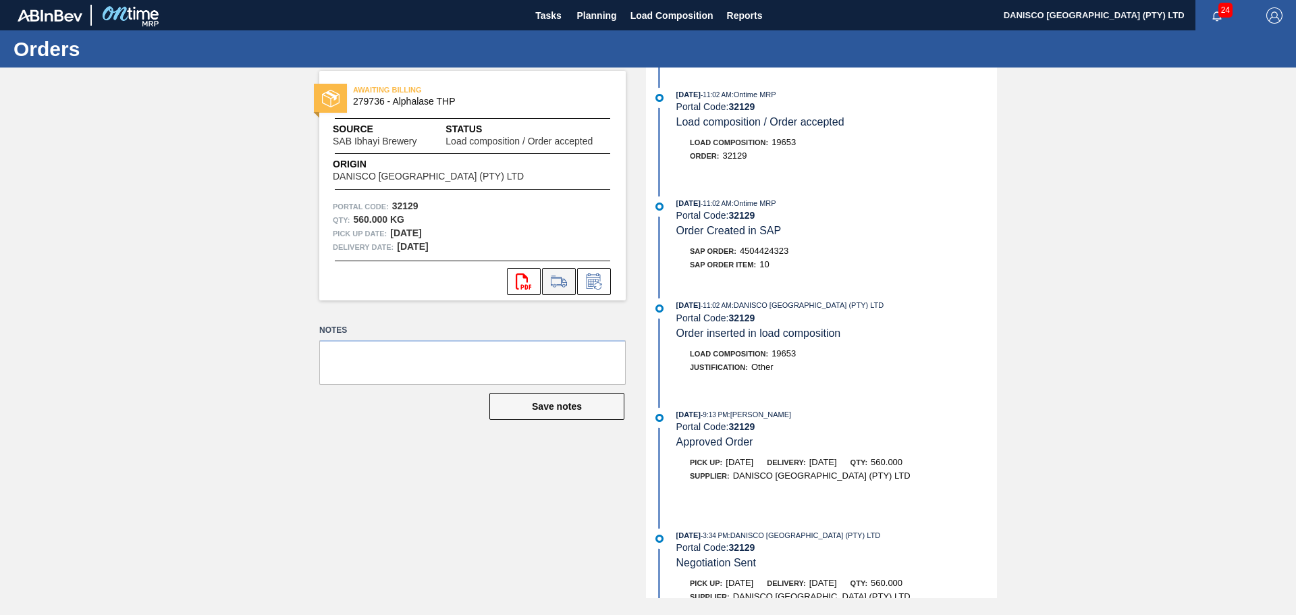
click at [562, 281] on icon at bounding box center [559, 281] width 22 height 16
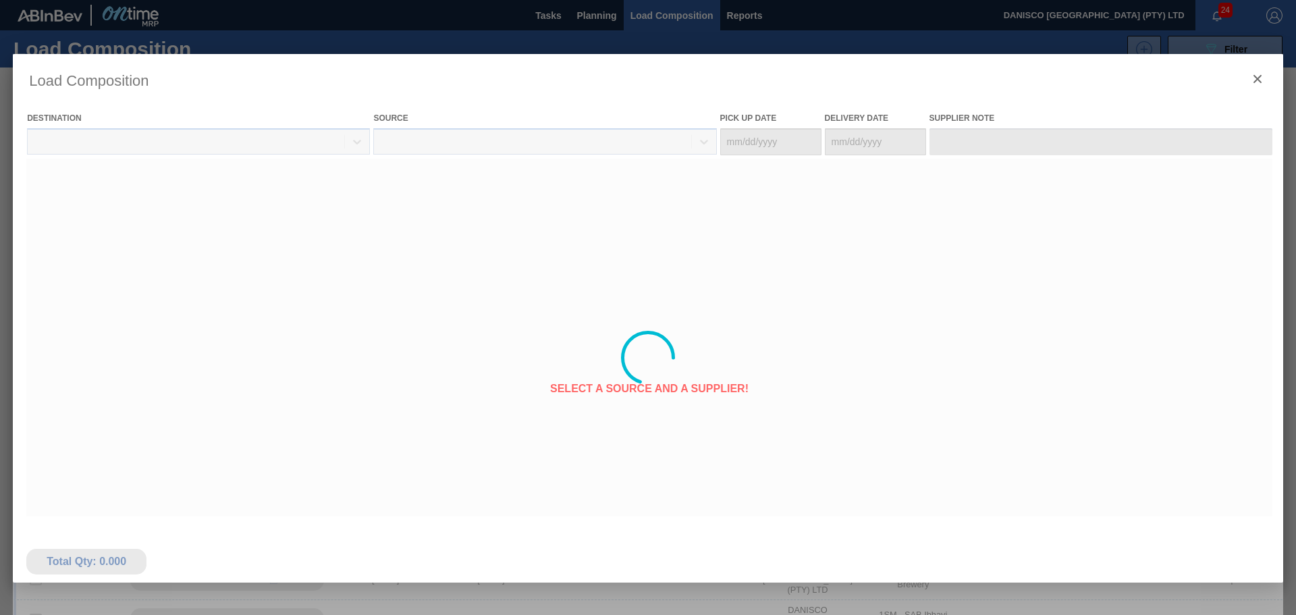
type Date "[DATE]"
